Goal: Obtain resource: Download file/media

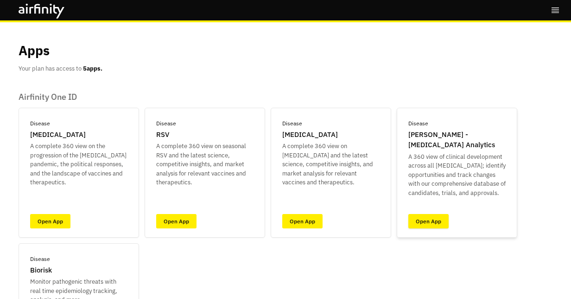
click at [415, 224] on link "Open App" at bounding box center [428, 221] width 40 height 14
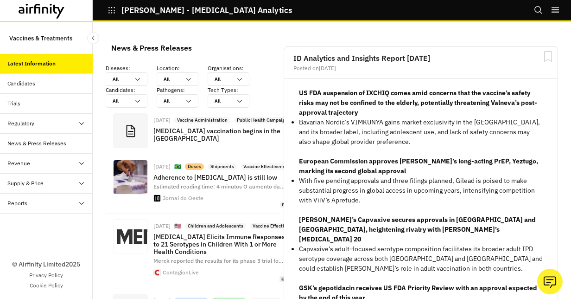
scroll to position [839, 271]
click at [39, 105] on div "Trials" at bounding box center [49, 103] width 85 height 8
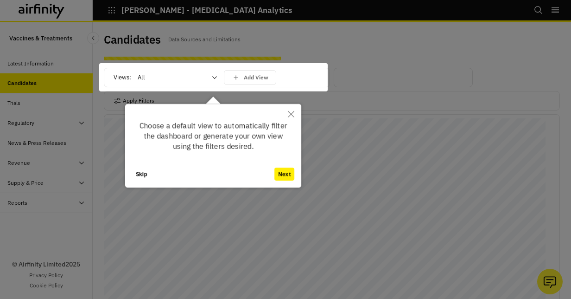
click at [288, 114] on icon "Close" at bounding box center [291, 114] width 6 height 6
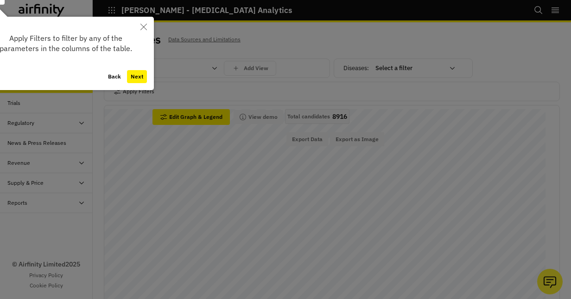
click at [143, 70] on button "Next" at bounding box center [137, 76] width 20 height 13
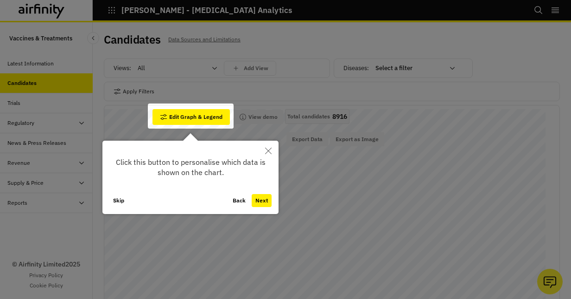
click at [265, 151] on icon "Close" at bounding box center [268, 150] width 6 height 6
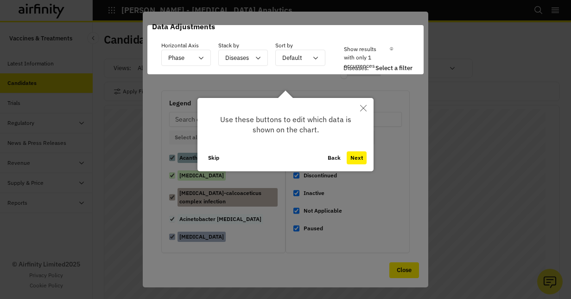
click at [356, 159] on button "Next" at bounding box center [357, 157] width 20 height 13
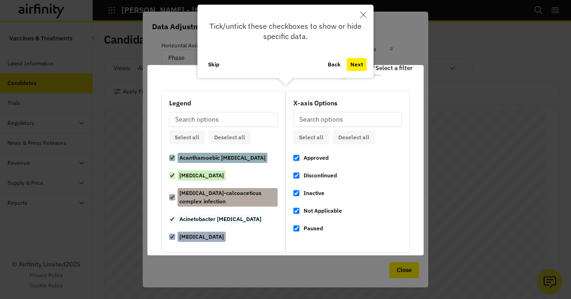
click at [356, 64] on button "Next" at bounding box center [357, 64] width 20 height 13
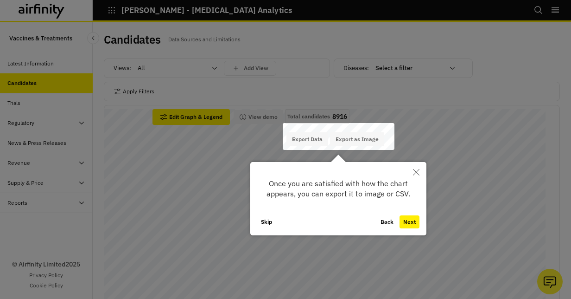
click at [409, 219] on button "Next" at bounding box center [410, 221] width 20 height 13
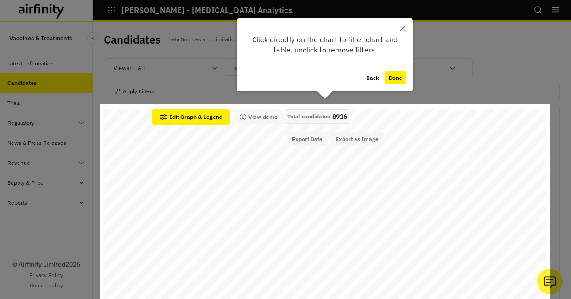
click at [397, 74] on button "Done" at bounding box center [395, 77] width 21 height 13
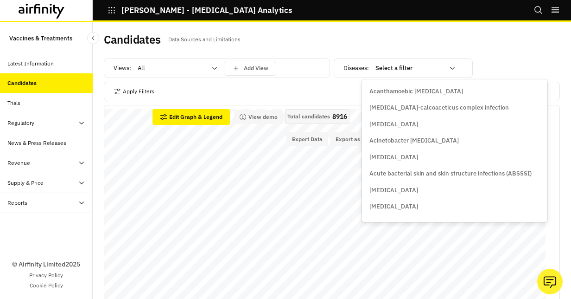
click at [449, 66] on icon at bounding box center [452, 67] width 7 height 7
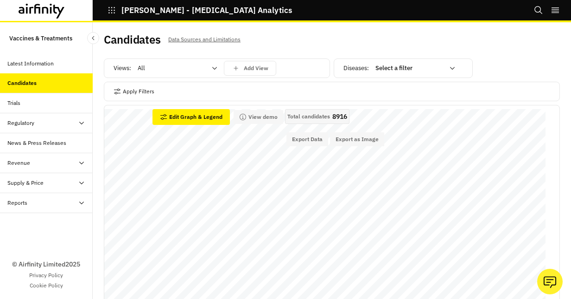
click at [449, 66] on icon at bounding box center [452, 67] width 7 height 7
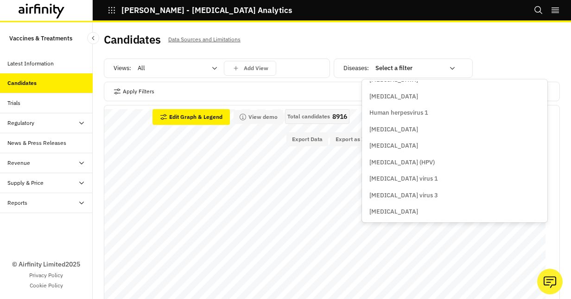
scroll to position [2545, 0]
click at [418, 146] on p "[MEDICAL_DATA] (HPV)" at bounding box center [401, 146] width 65 height 9
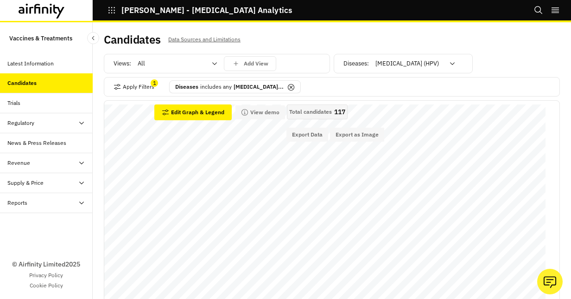
scroll to position [0, 0]
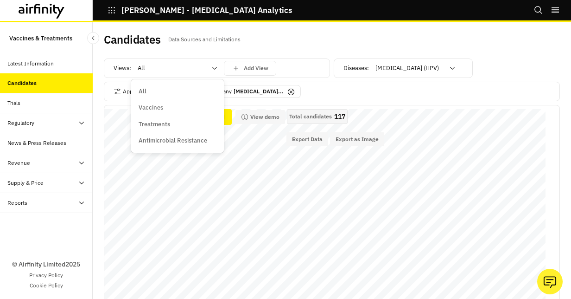
click at [211, 68] on icon at bounding box center [214, 67] width 7 height 7
click at [164, 109] on div "Vaccines" at bounding box center [178, 107] width 78 height 9
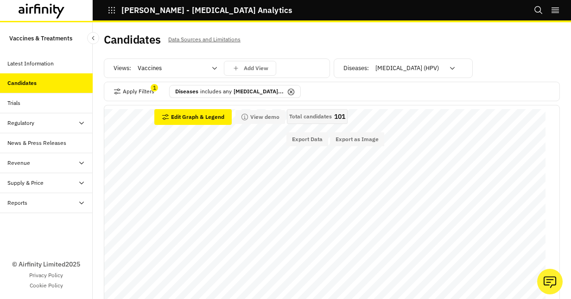
click at [215, 70] on icon at bounding box center [214, 67] width 7 height 7
click at [522, 54] on div "Views: Vaccines Add View Diseases : [MEDICAL_DATA] (HPV) Apply Filters 1 Diseas…" at bounding box center [332, 177] width 456 height 248
click at [248, 72] on div "Add View" at bounding box center [250, 68] width 37 height 8
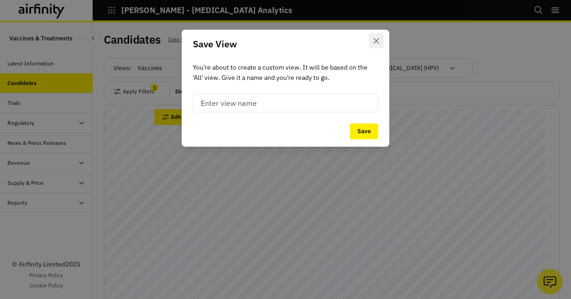
click at [376, 42] on icon "Close" at bounding box center [377, 41] width 6 height 6
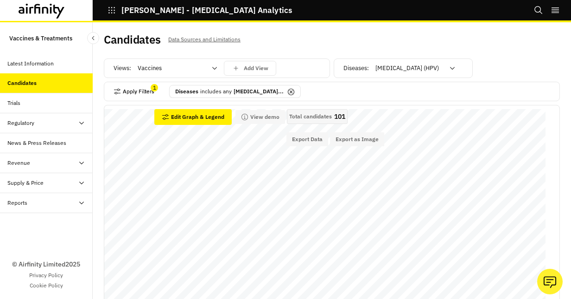
click at [128, 87] on button "Apply Filters" at bounding box center [134, 91] width 41 height 15
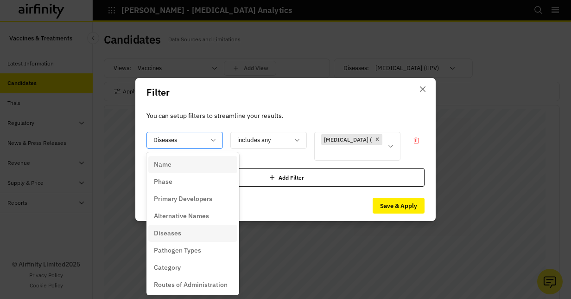
click at [210, 140] on icon at bounding box center [213, 139] width 7 height 7
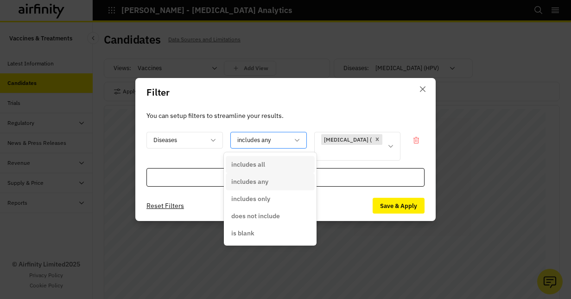
click at [293, 139] on icon at bounding box center [296, 139] width 7 height 7
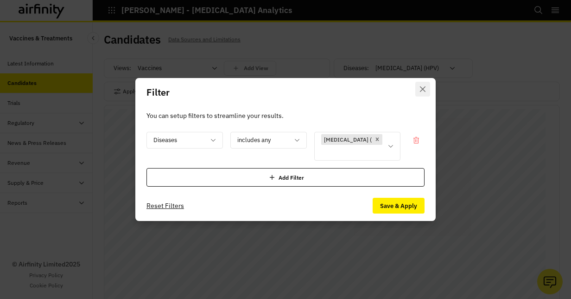
click at [422, 85] on button "Close" at bounding box center [422, 89] width 15 height 15
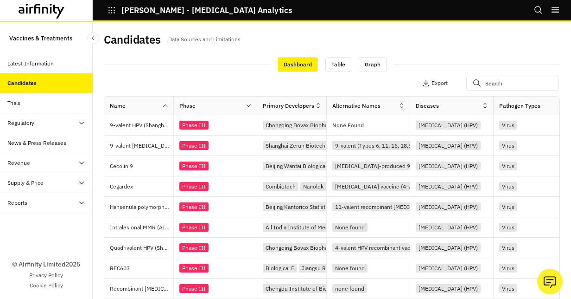
scroll to position [356, 0]
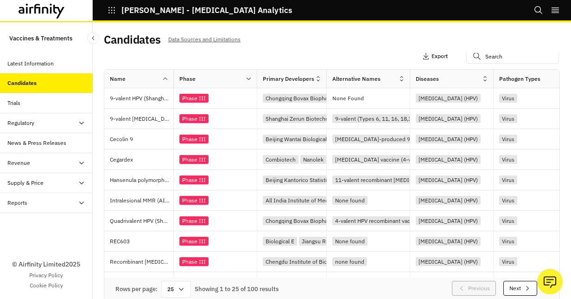
click at [432, 56] on p "Export" at bounding box center [440, 56] width 16 height 6
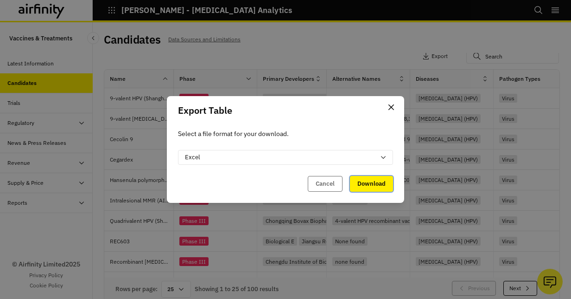
click at [383, 179] on button "Download" at bounding box center [371, 184] width 43 height 16
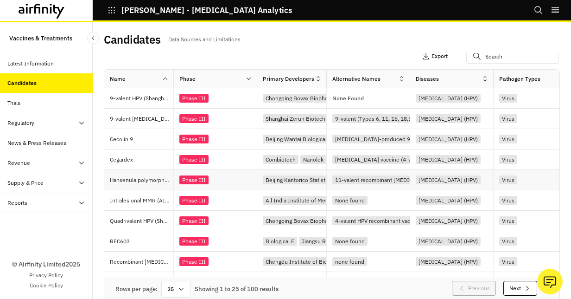
scroll to position [351, 0]
